Goal: Information Seeking & Learning: Check status

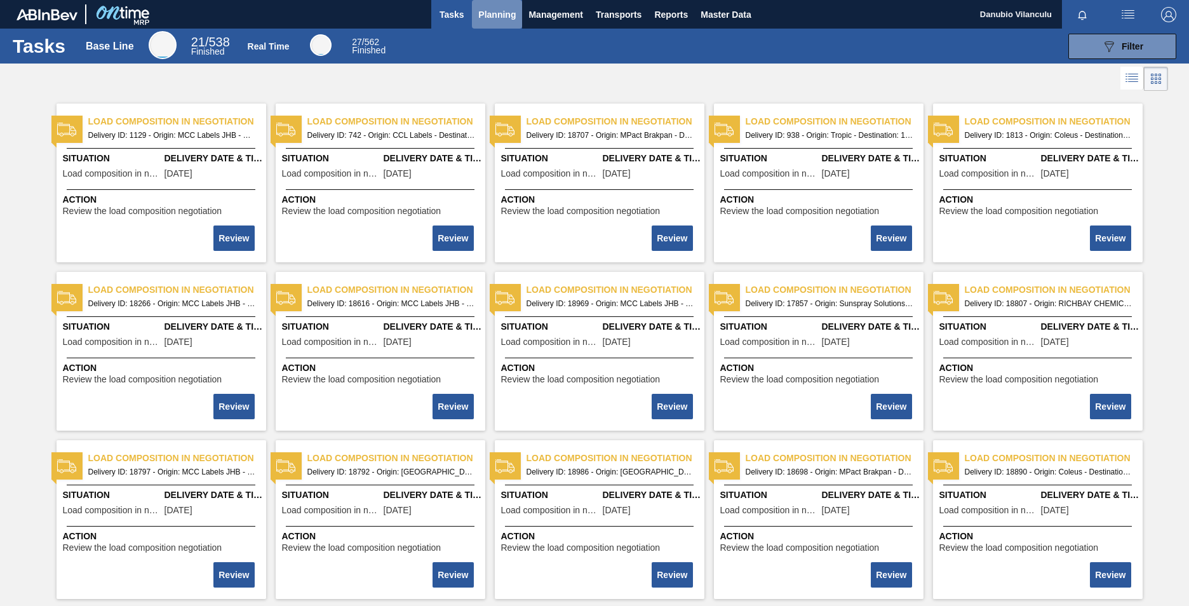
click at [482, 17] on span "Planning" at bounding box center [496, 14] width 37 height 15
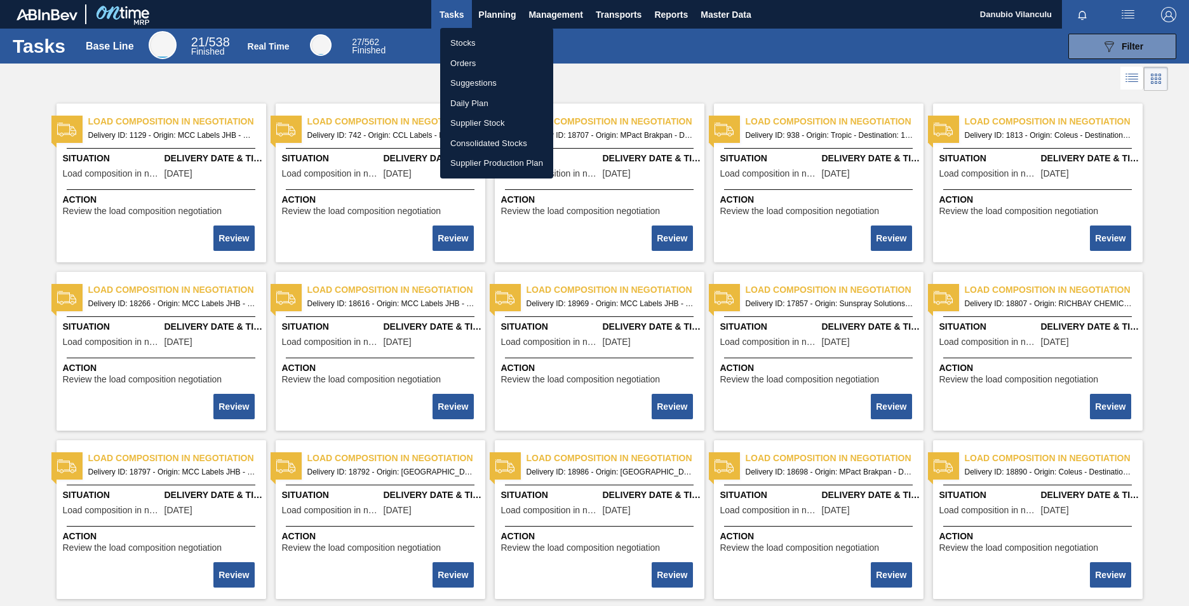
click at [489, 41] on li "Stocks" at bounding box center [496, 43] width 113 height 20
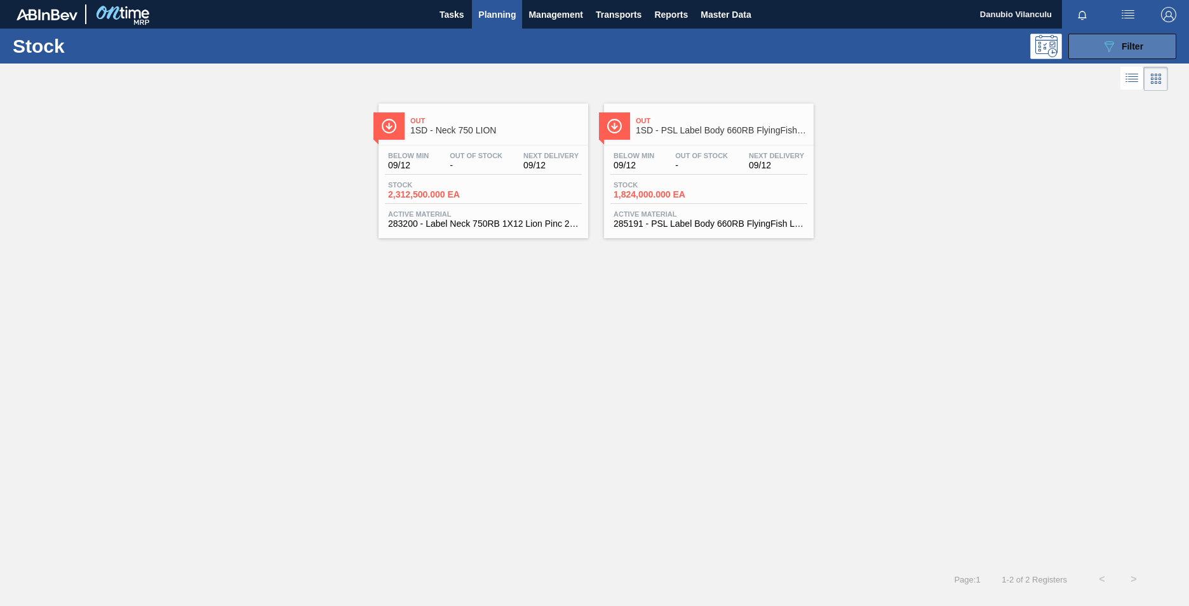
click at [782, 53] on div "089F7B8B-B2A5-4AFE-B5C0-19BA573D28AC Filter" at bounding box center [1122, 46] width 42 height 15
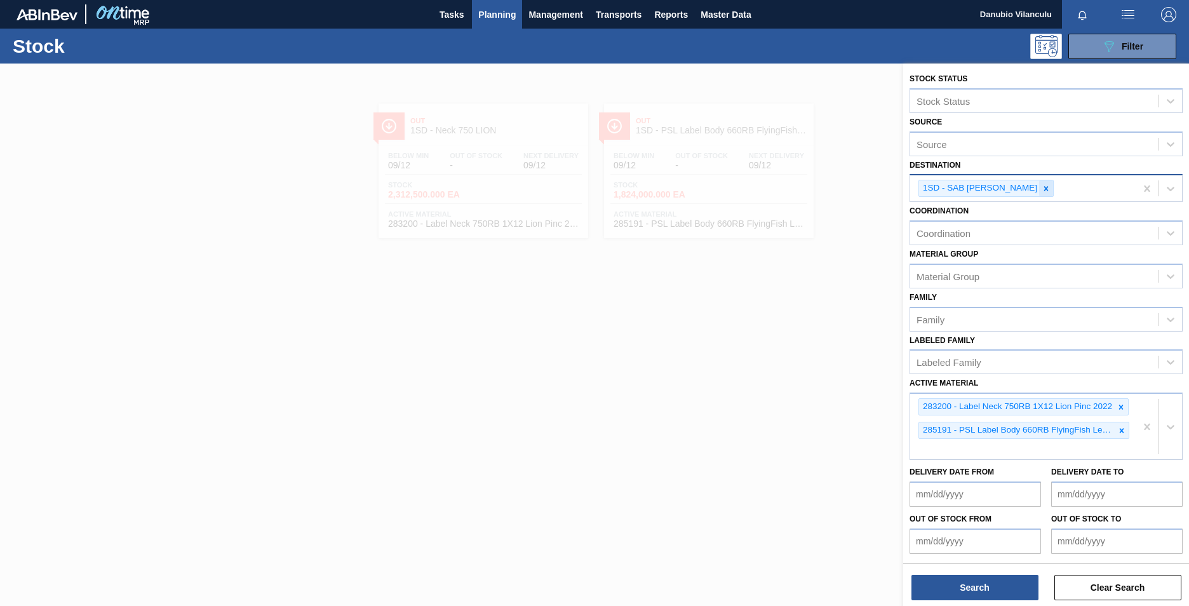
click at [782, 192] on icon at bounding box center [1045, 188] width 9 height 9
click at [782, 192] on div "1SD - SAB [PERSON_NAME]" at bounding box center [1022, 188] width 225 height 26
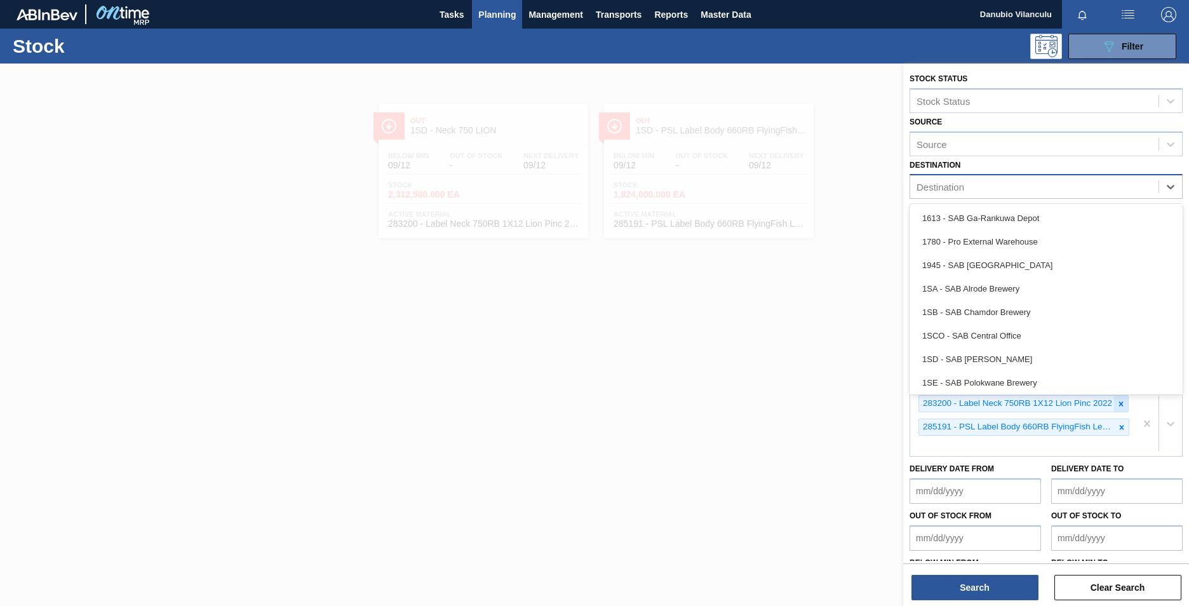
click at [782, 377] on icon at bounding box center [1120, 403] width 9 height 9
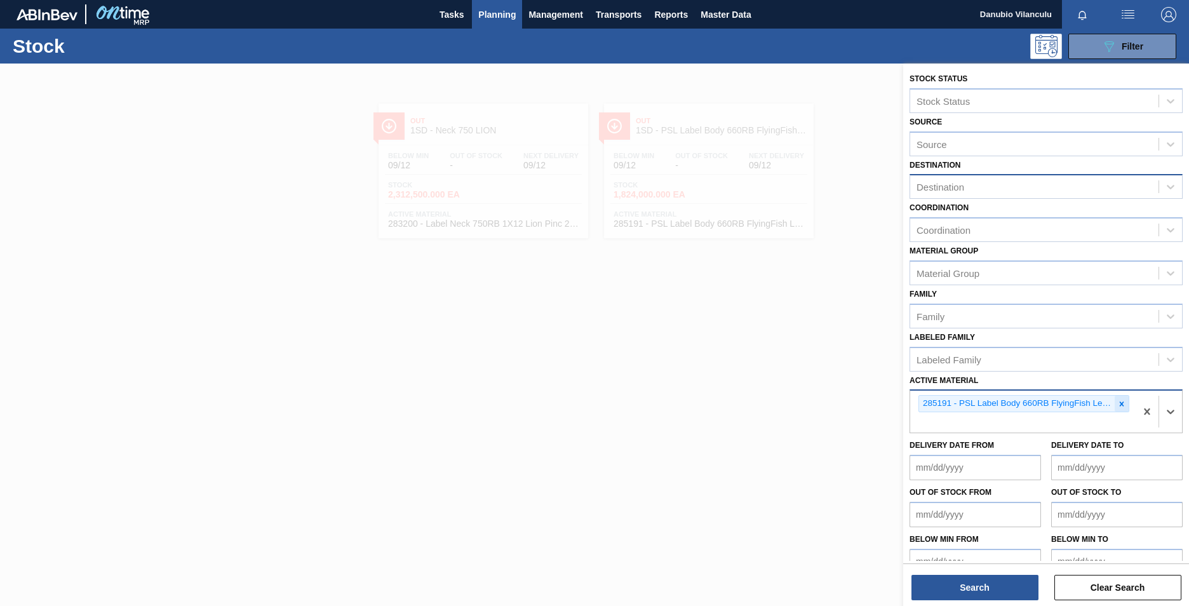
click at [782, 377] on icon at bounding box center [1121, 403] width 9 height 9
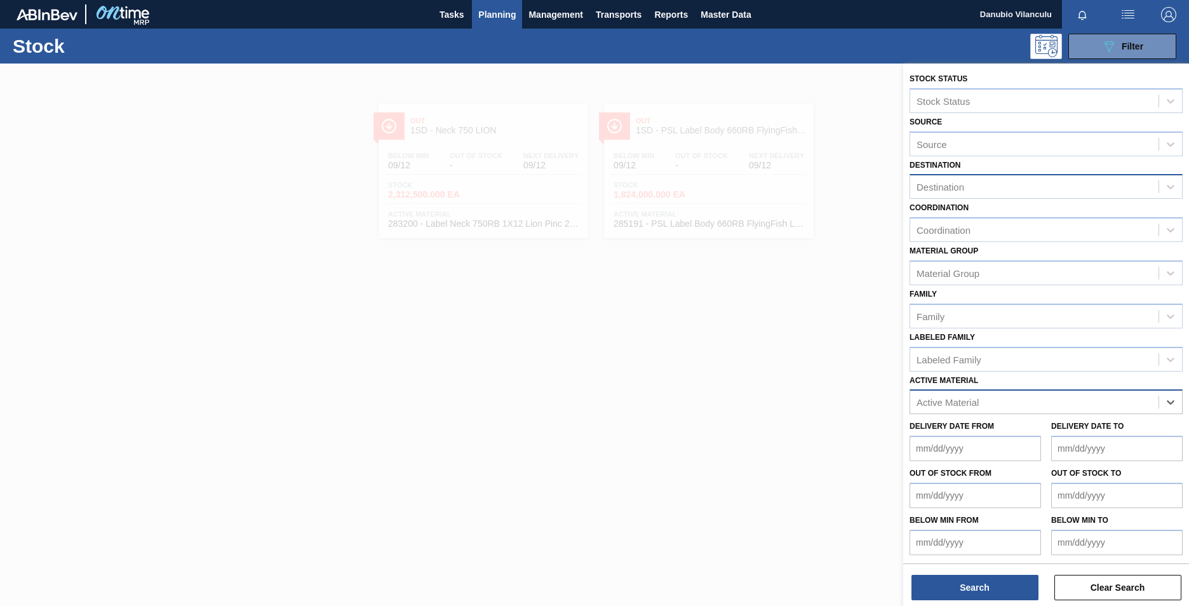
click at [782, 377] on div "Active Material" at bounding box center [1034, 402] width 248 height 18
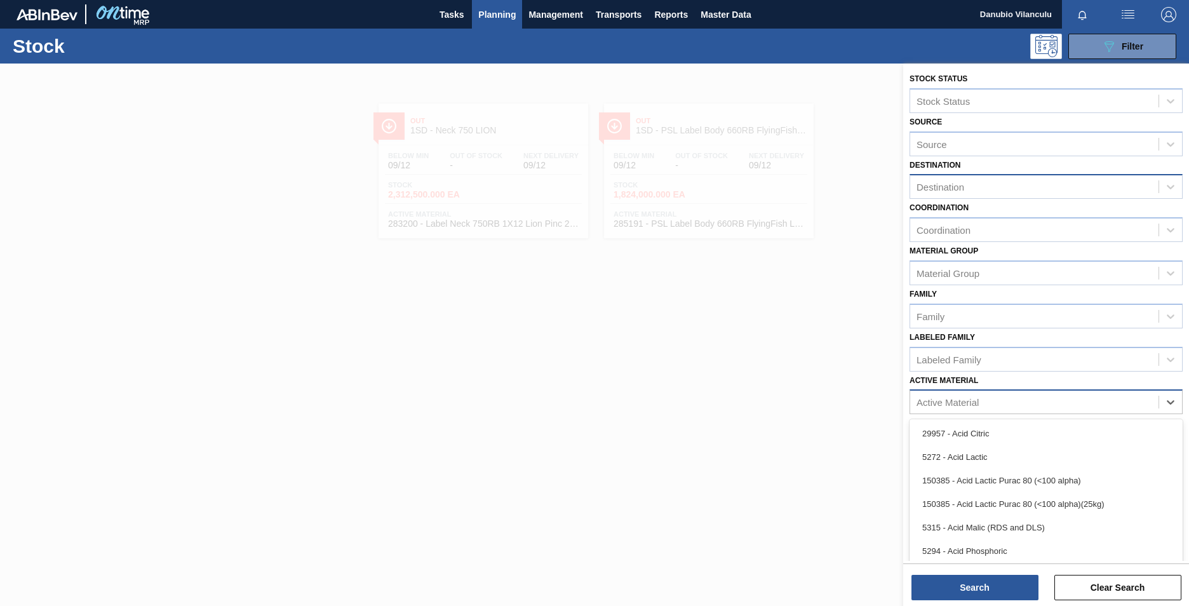
paste Material "284966"
type Material "284966"
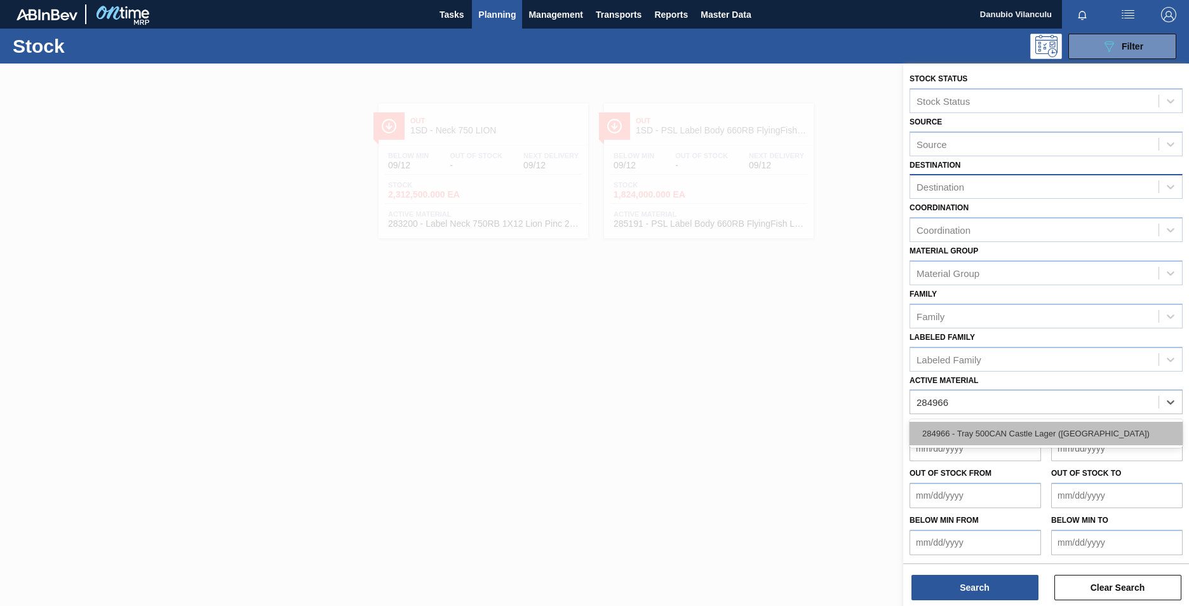
click at [782, 377] on div "284966 - Tray 500CAN Castle Lager ([GEOGRAPHIC_DATA])" at bounding box center [1045, 433] width 273 height 23
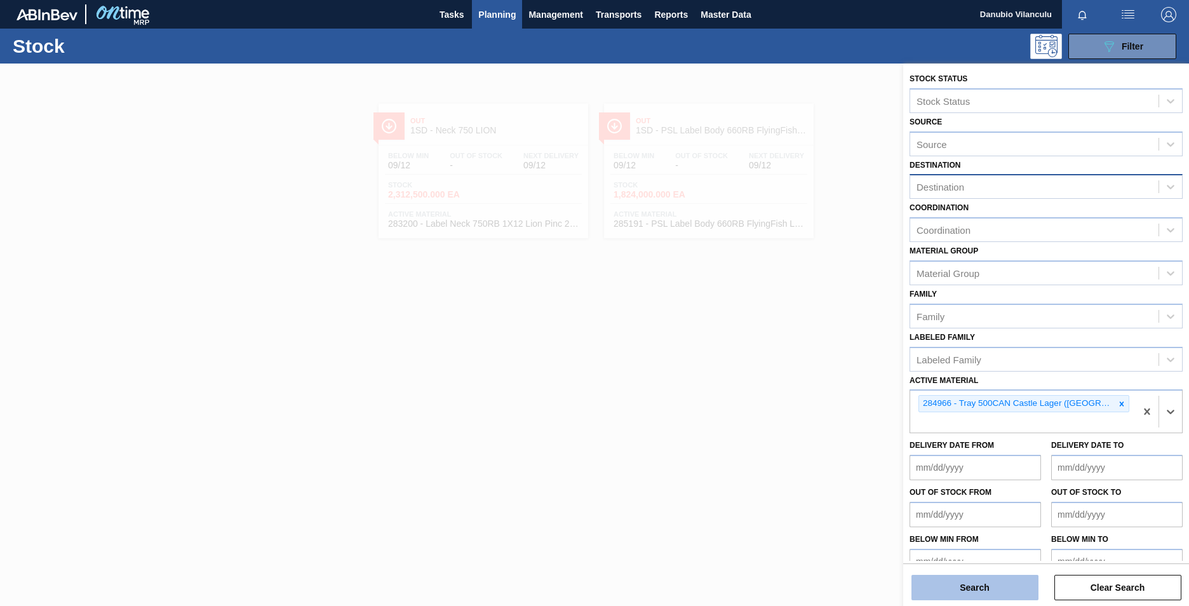
click at [782, 377] on button "Search" at bounding box center [974, 587] width 127 height 25
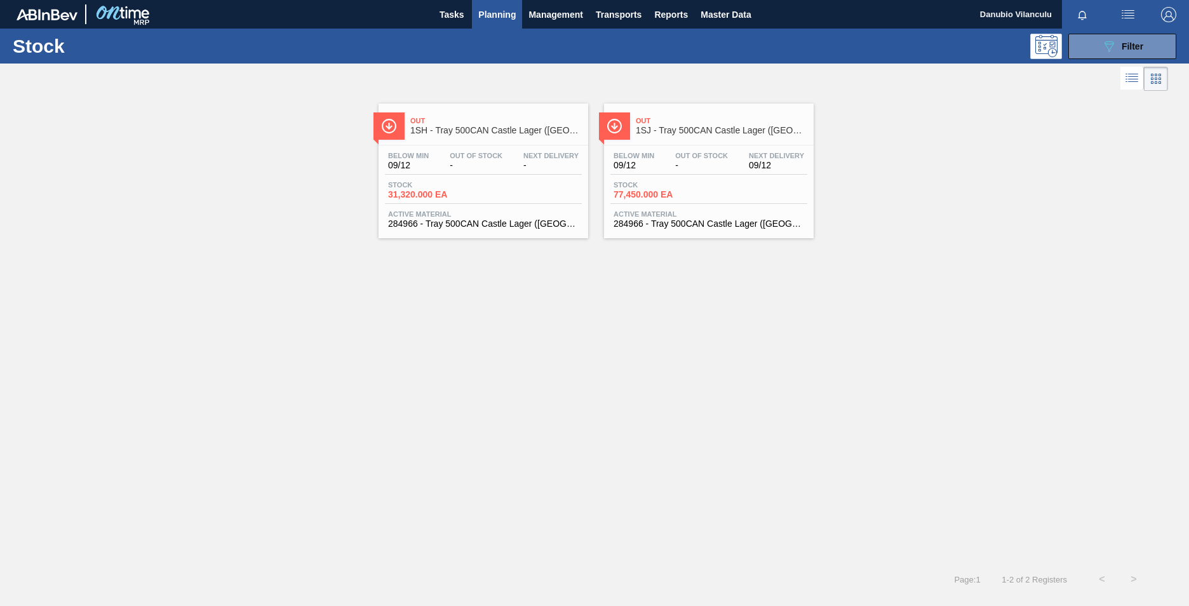
click at [495, 11] on span "Planning" at bounding box center [496, 14] width 37 height 15
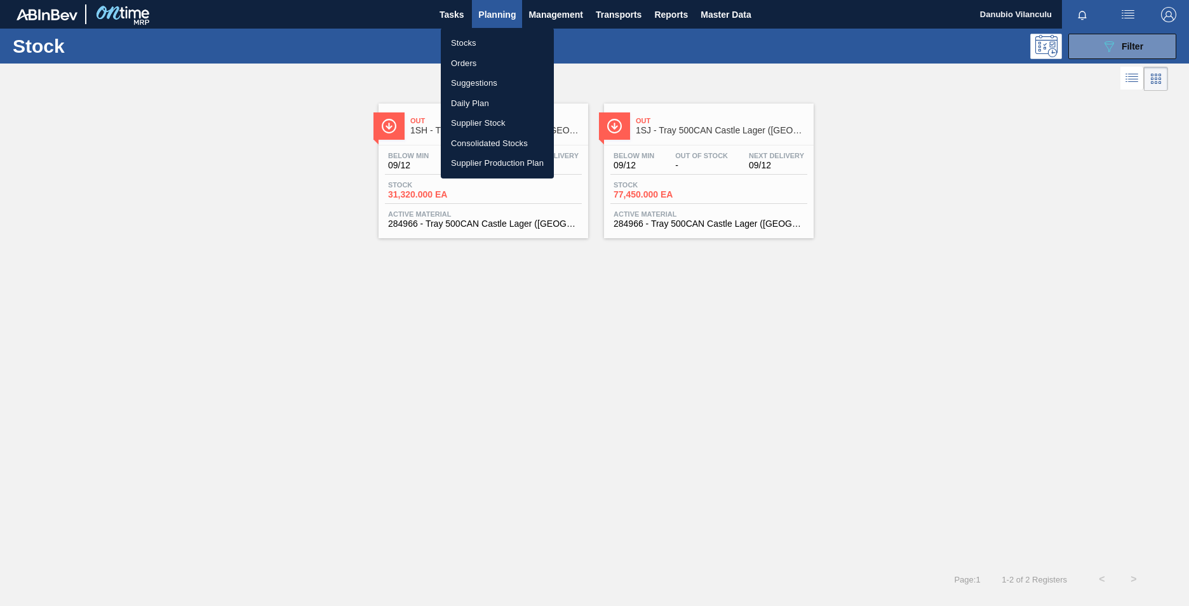
click at [487, 63] on li "Orders" at bounding box center [497, 63] width 113 height 20
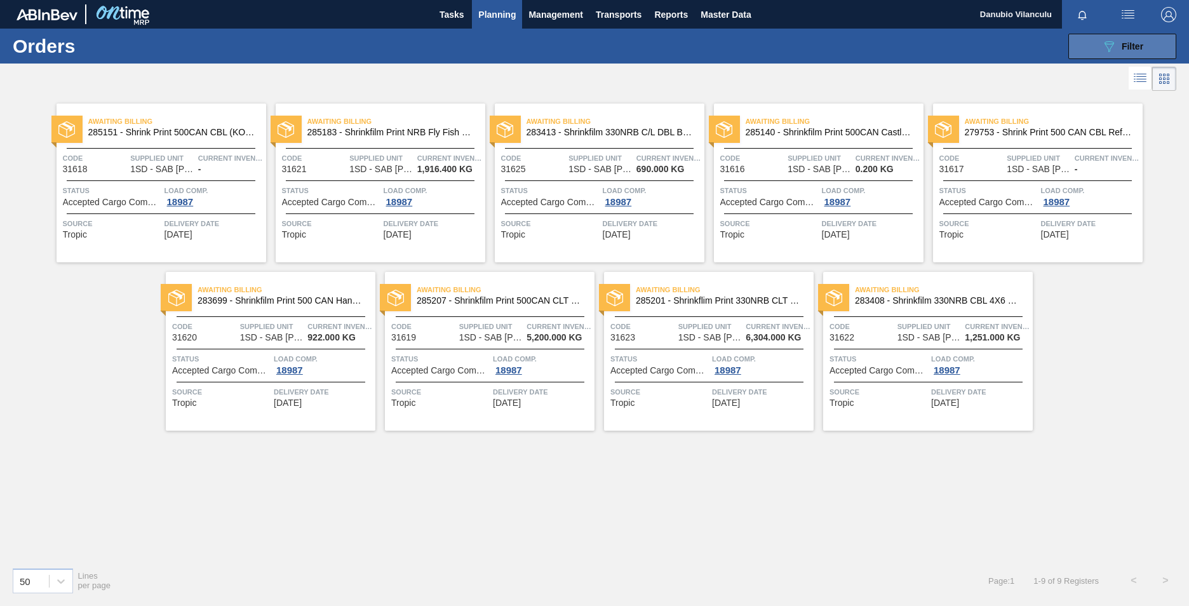
click at [782, 49] on icon "089F7B8B-B2A5-4AFE-B5C0-19BA573D28AC" at bounding box center [1108, 46] width 15 height 15
click at [782, 40] on div "089F7B8B-B2A5-4AFE-B5C0-19BA573D28AC Filter" at bounding box center [1122, 46] width 42 height 15
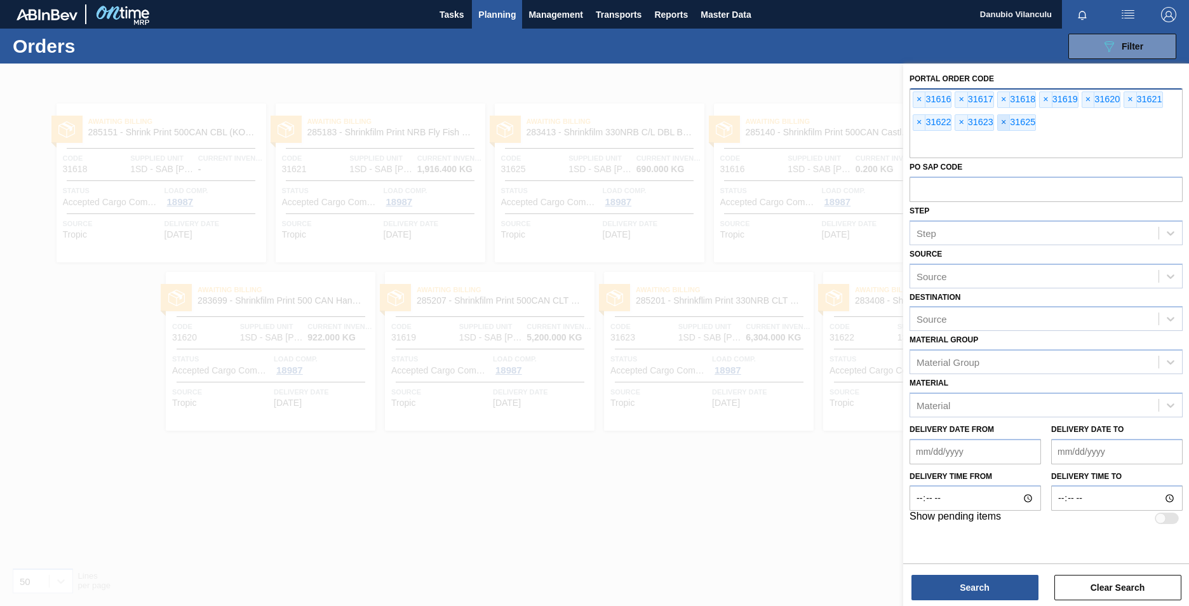
click at [782, 123] on span "×" at bounding box center [1004, 122] width 12 height 15
click at [782, 124] on span "×" at bounding box center [961, 122] width 12 height 15
click at [782, 124] on div "× 31616 × 31617 × 31618 × 31619 × 31620 × 31621 × 31622" at bounding box center [1045, 123] width 273 height 70
click at [782, 122] on span "×" at bounding box center [919, 122] width 12 height 15
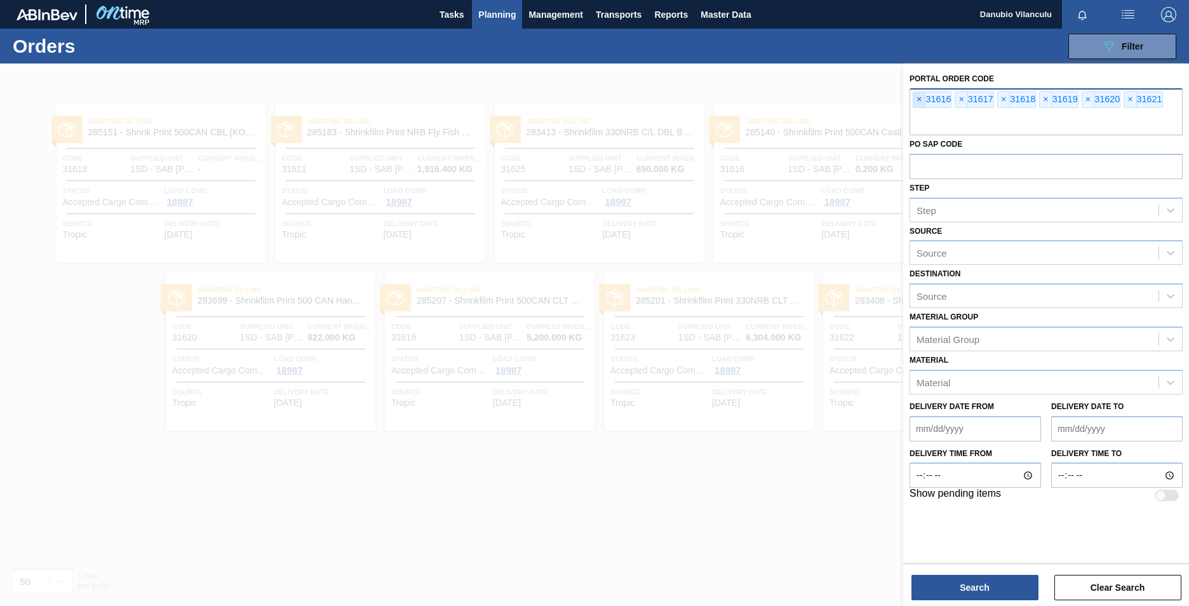
click at [782, 100] on span "×" at bounding box center [919, 99] width 12 height 15
click at [782, 96] on span "×" at bounding box center [919, 99] width 12 height 15
click at [782, 94] on span "×" at bounding box center [919, 99] width 12 height 15
click at [782, 100] on span "×" at bounding box center [919, 99] width 12 height 15
click at [782, 101] on span "×" at bounding box center [919, 99] width 12 height 15
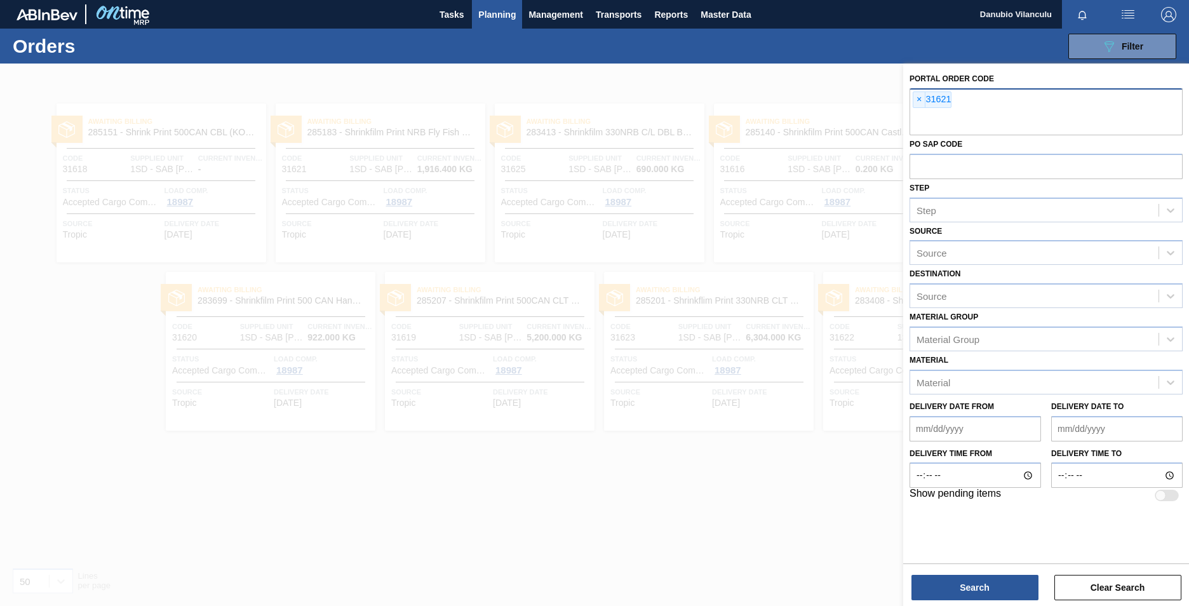
click at [782, 98] on span "×" at bounding box center [919, 99] width 12 height 15
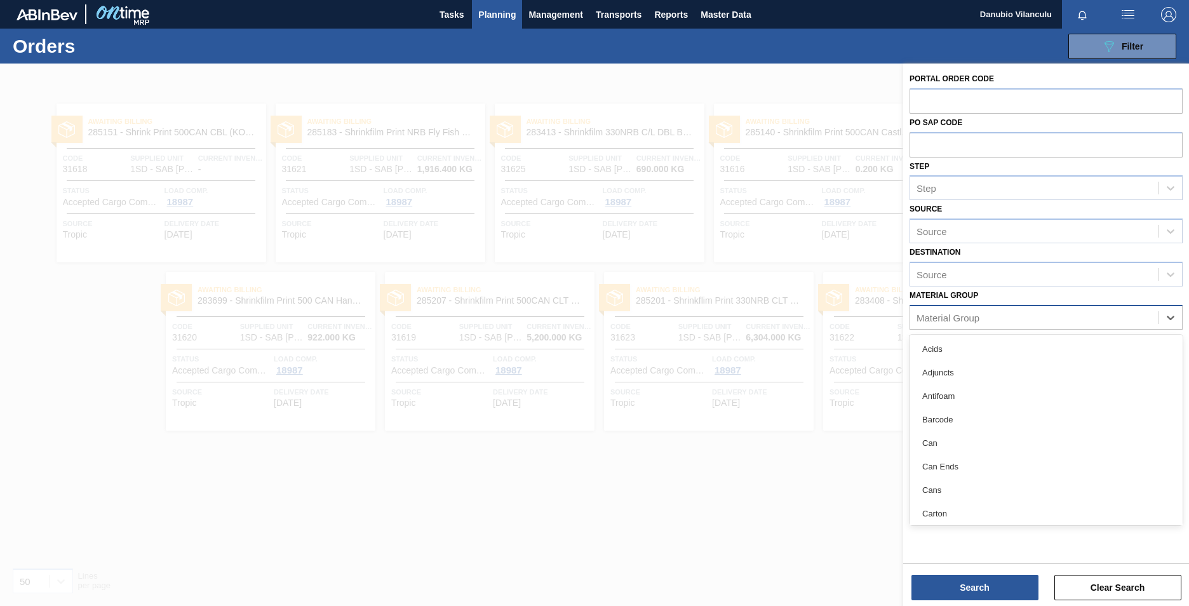
click at [782, 305] on div "Material Group" at bounding box center [1045, 317] width 273 height 25
click at [782, 270] on div "Source" at bounding box center [1034, 274] width 248 height 18
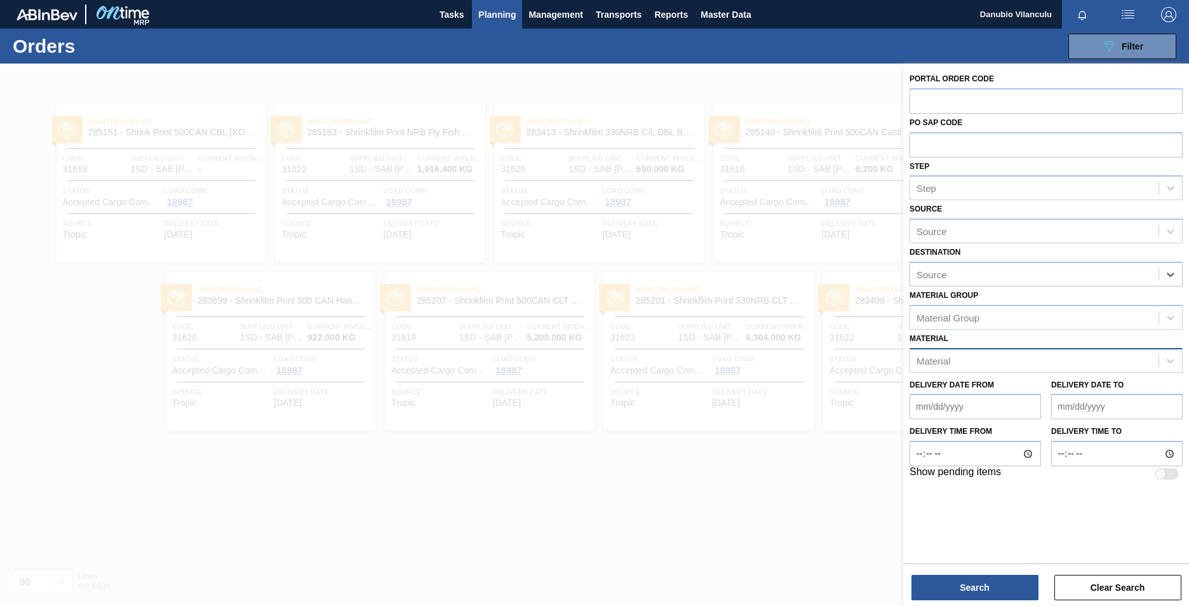
click at [782, 358] on div "Material" at bounding box center [1034, 360] width 248 height 18
paste input "284966"
type input "284966"
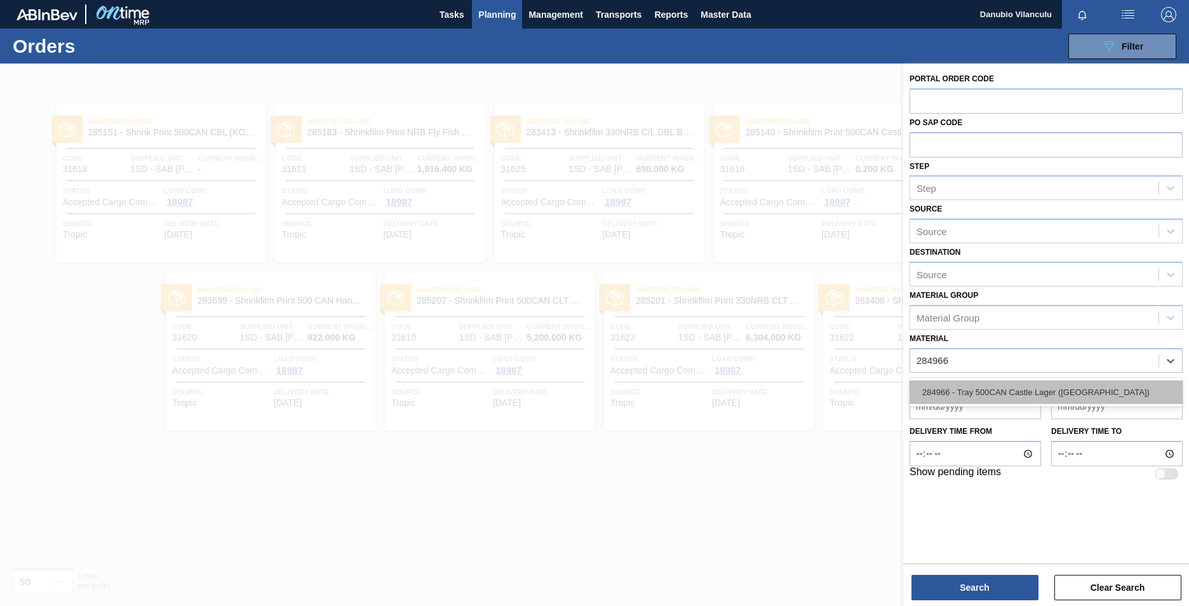
click at [782, 377] on div "284966 - Tray 500CAN Castle Lager ([GEOGRAPHIC_DATA])" at bounding box center [1045, 391] width 273 height 23
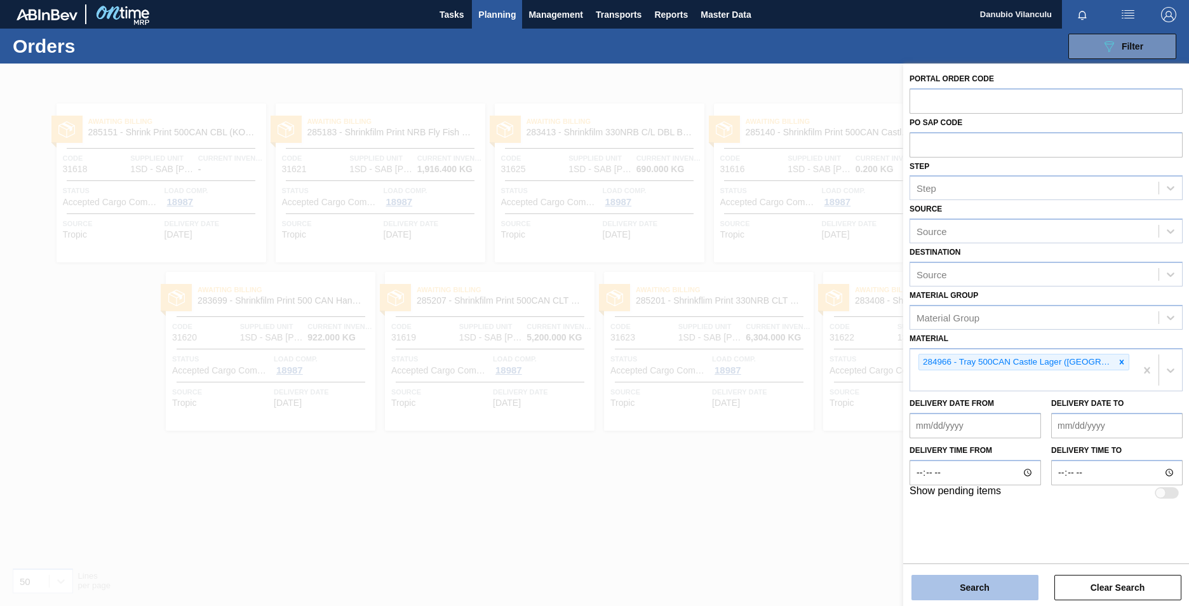
click at [782, 377] on button "Search" at bounding box center [974, 587] width 127 height 25
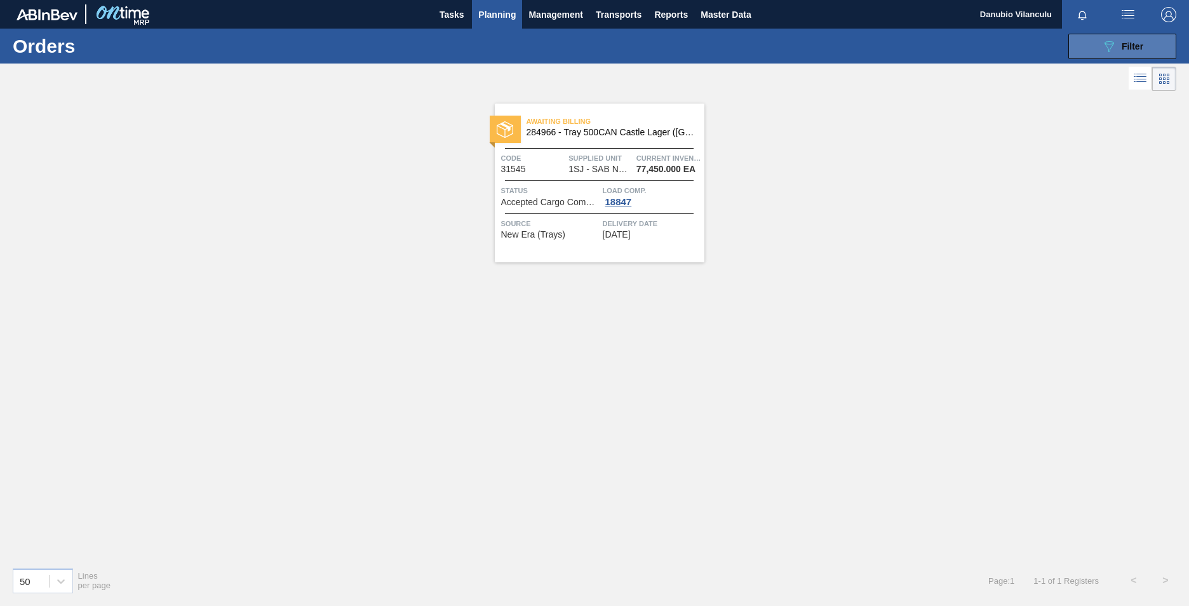
click at [782, 45] on icon "089F7B8B-B2A5-4AFE-B5C0-19BA573D28AC" at bounding box center [1108, 46] width 15 height 15
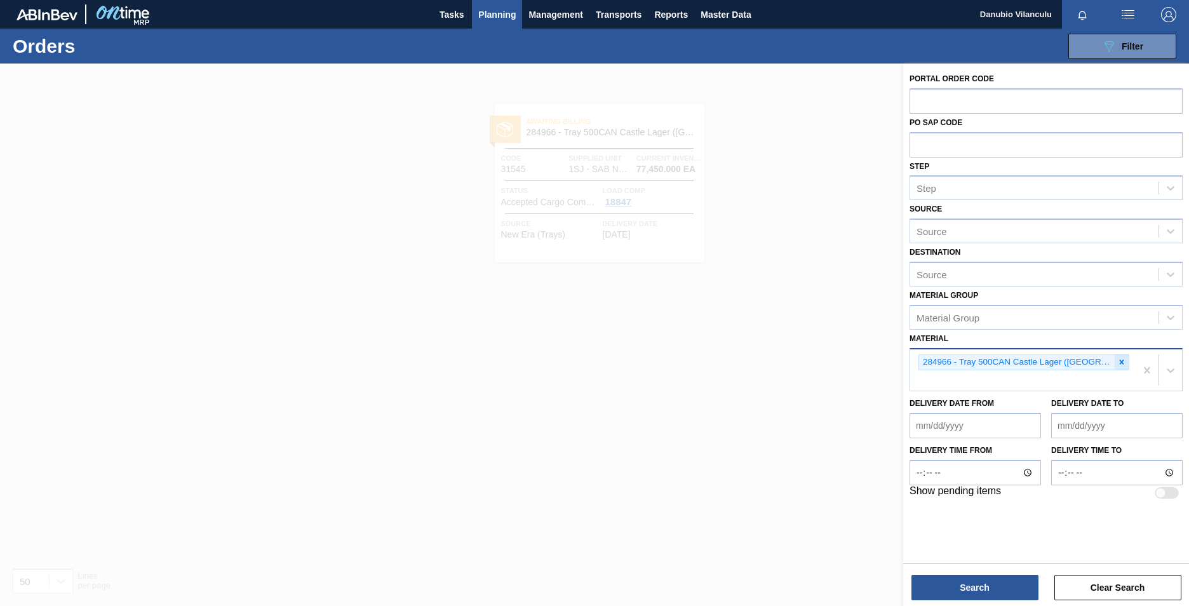
click at [782, 365] on icon at bounding box center [1121, 361] width 9 height 9
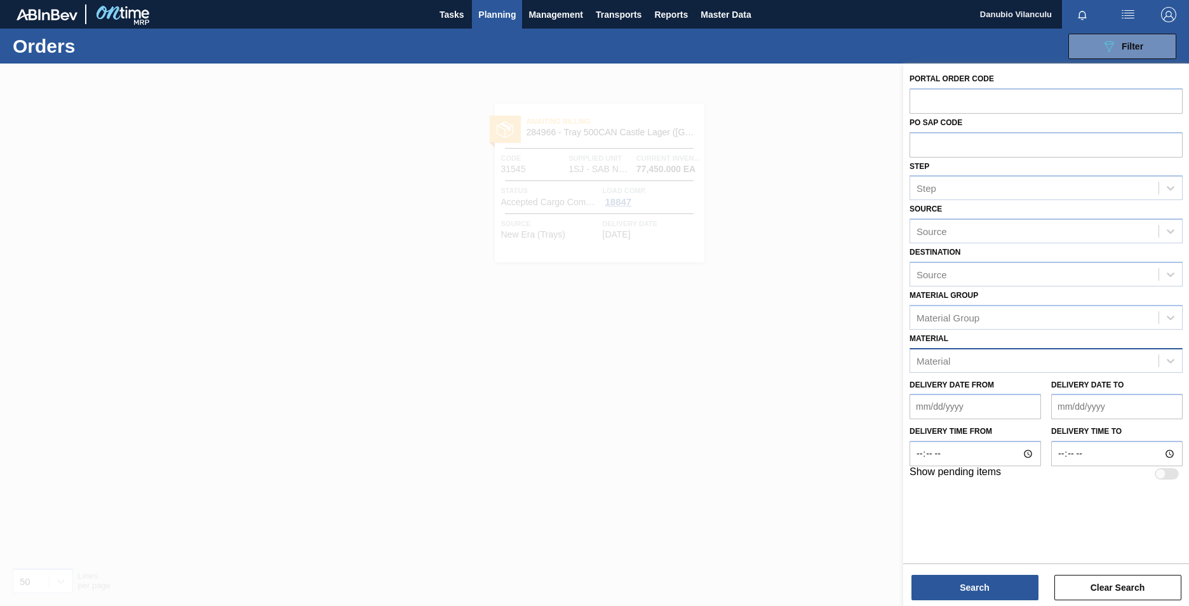
click at [770, 141] on div at bounding box center [594, 366] width 1189 height 606
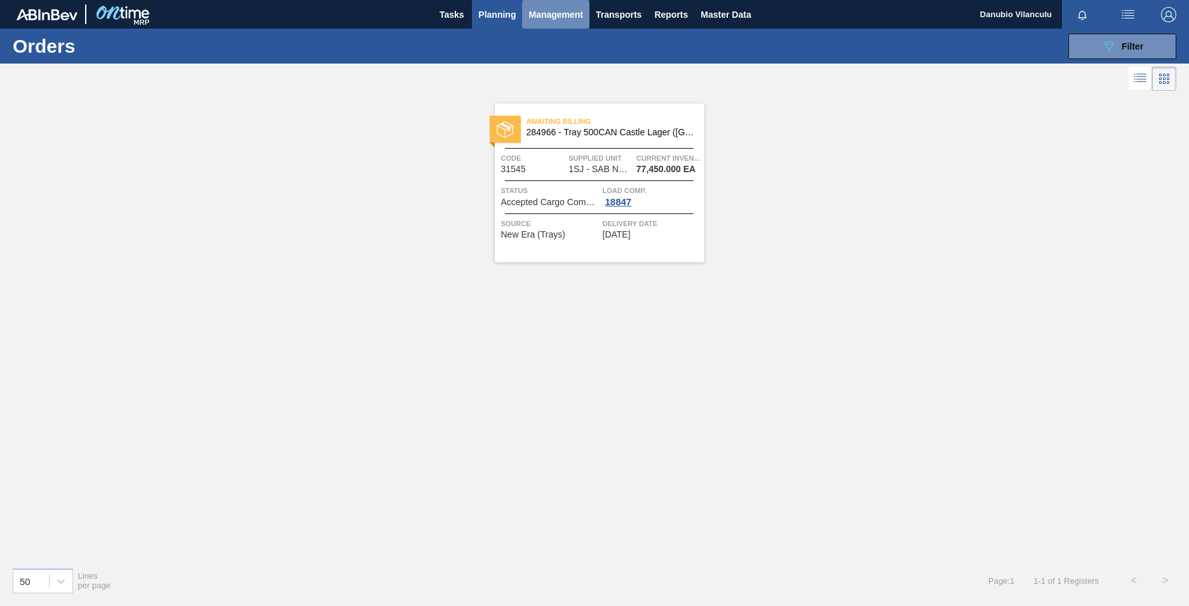
click at [540, 13] on span "Management" at bounding box center [555, 14] width 55 height 15
click at [472, 15] on div at bounding box center [594, 303] width 1189 height 606
click at [745, 11] on span "Master Data" at bounding box center [725, 14] width 50 height 15
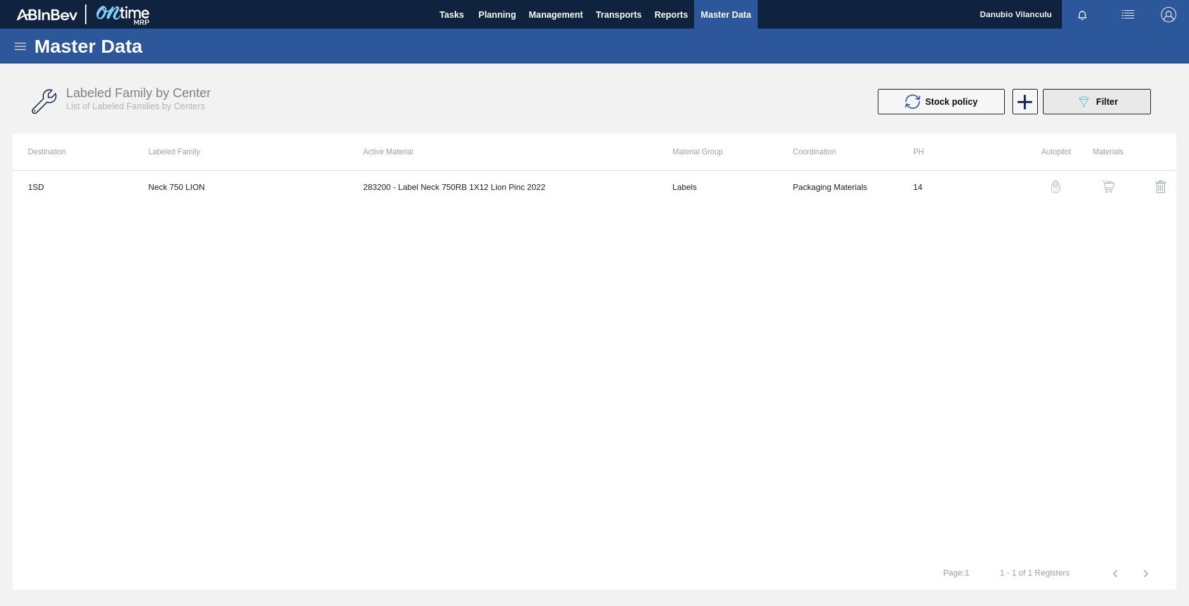
click at [782, 100] on icon "089F7B8B-B2A5-4AFE-B5C0-19BA573D28AC" at bounding box center [1083, 101] width 15 height 15
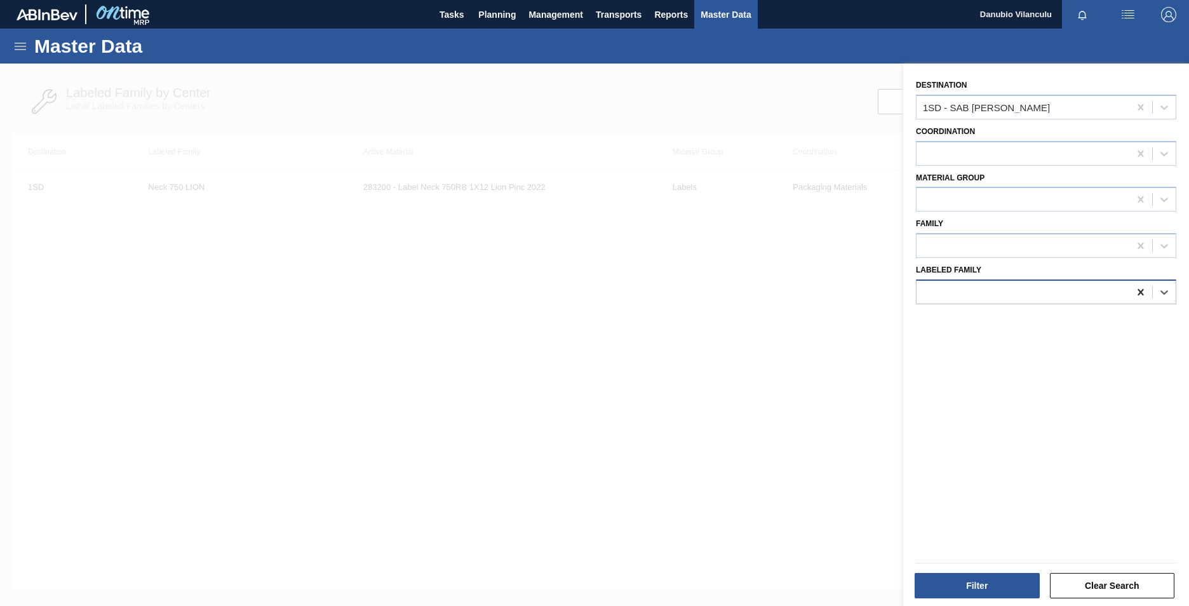
click at [782, 290] on icon at bounding box center [1140, 292] width 13 height 13
click at [782, 107] on icon at bounding box center [1140, 107] width 13 height 13
drag, startPoint x: 980, startPoint y: 393, endPoint x: 993, endPoint y: 277, distance: 116.9
click at [782, 377] on div "Destination Select is focused ,type to refine list, press Down to open the menu…" at bounding box center [1046, 335] width 286 height 545
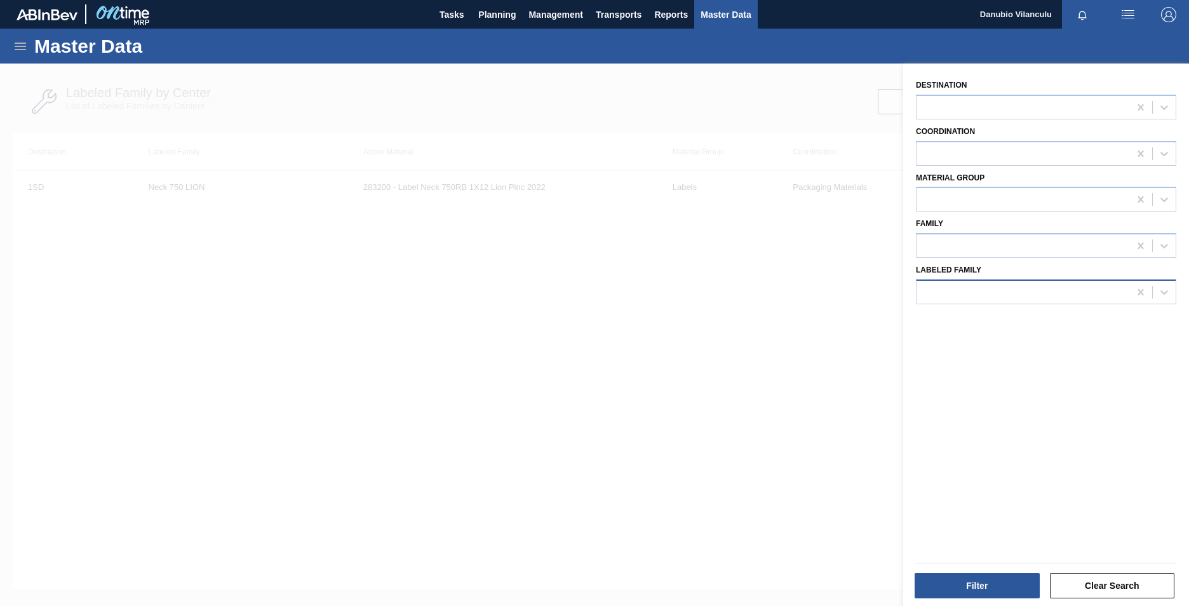
click at [782, 286] on div at bounding box center [1022, 292] width 213 height 18
click at [782, 229] on div "Family" at bounding box center [1046, 236] width 260 height 43
click at [782, 377] on button "Clear Search" at bounding box center [1112, 585] width 125 height 25
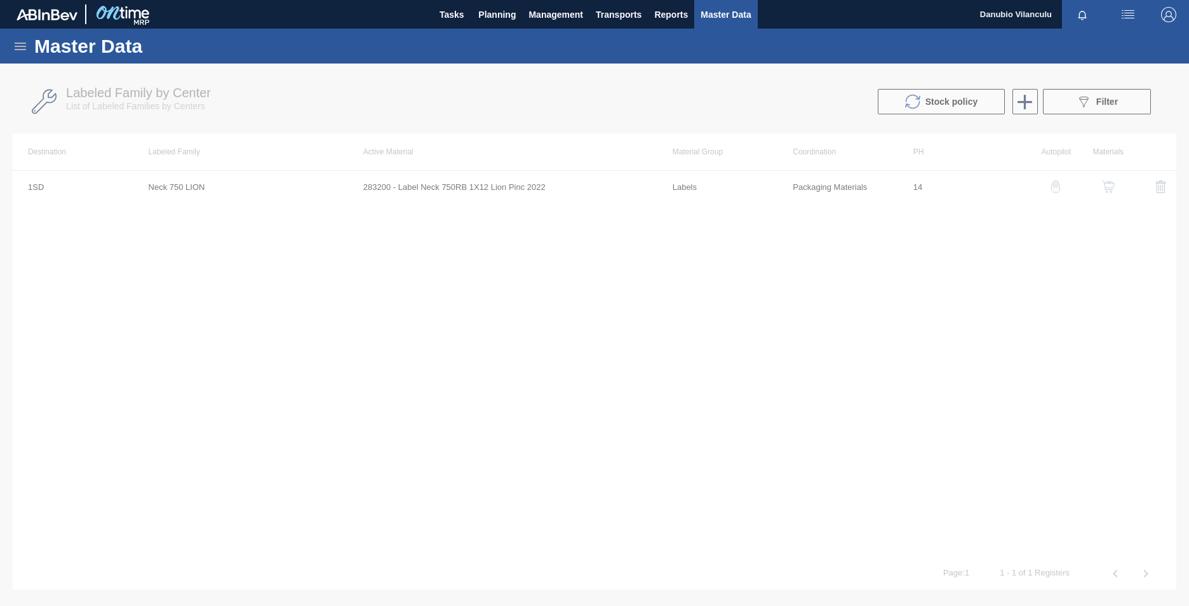
click at [782, 105] on div at bounding box center [594, 334] width 1189 height 542
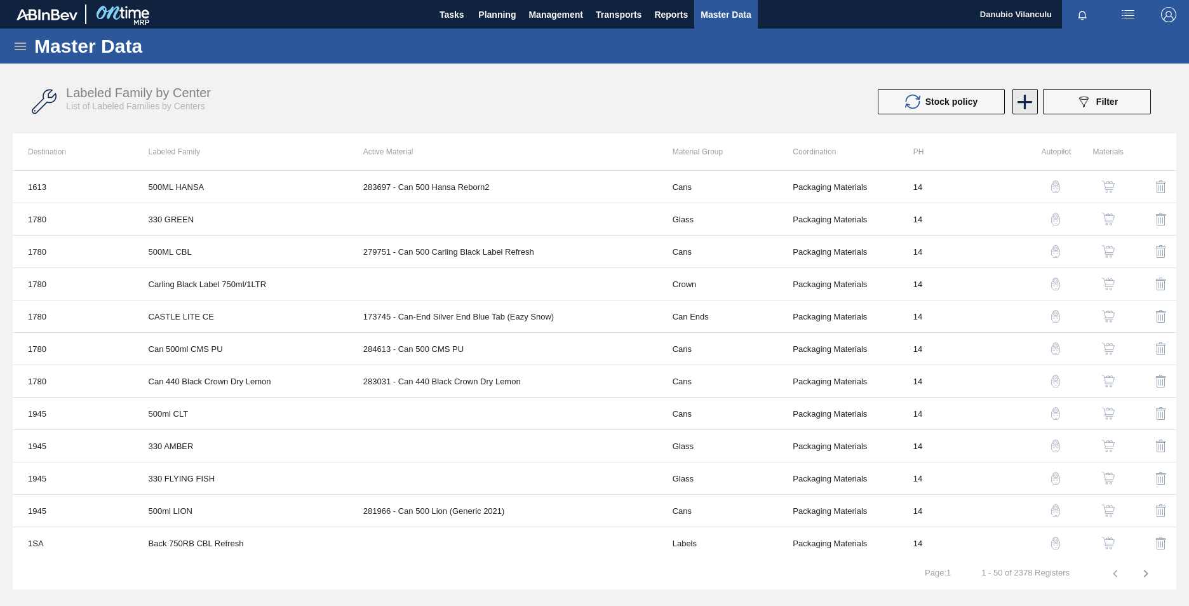
click at [782, 103] on icon at bounding box center [1024, 102] width 25 height 25
